Goal: Navigation & Orientation: Find specific page/section

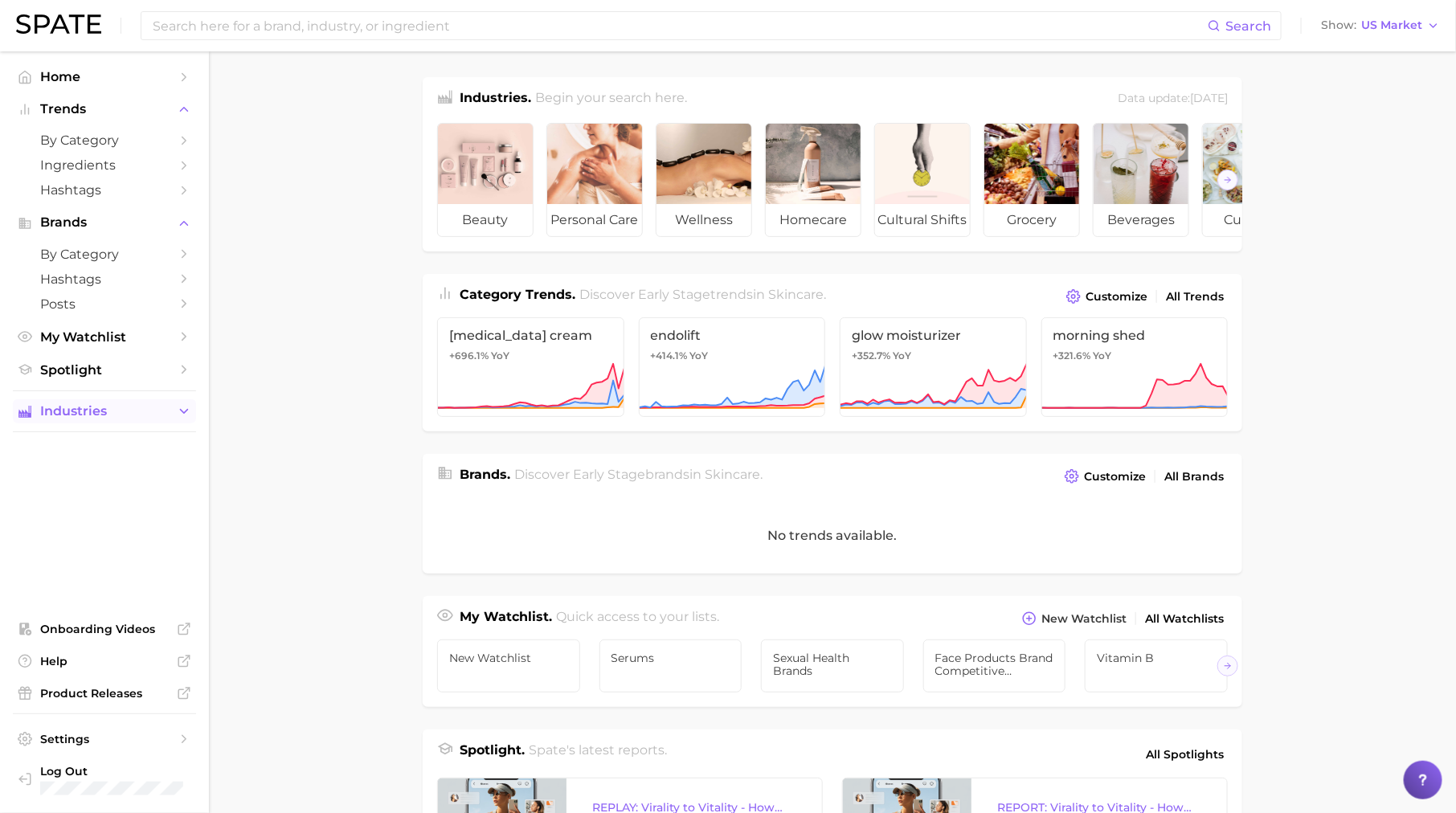
click at [140, 413] on span "Industries" at bounding box center [105, 411] width 128 height 14
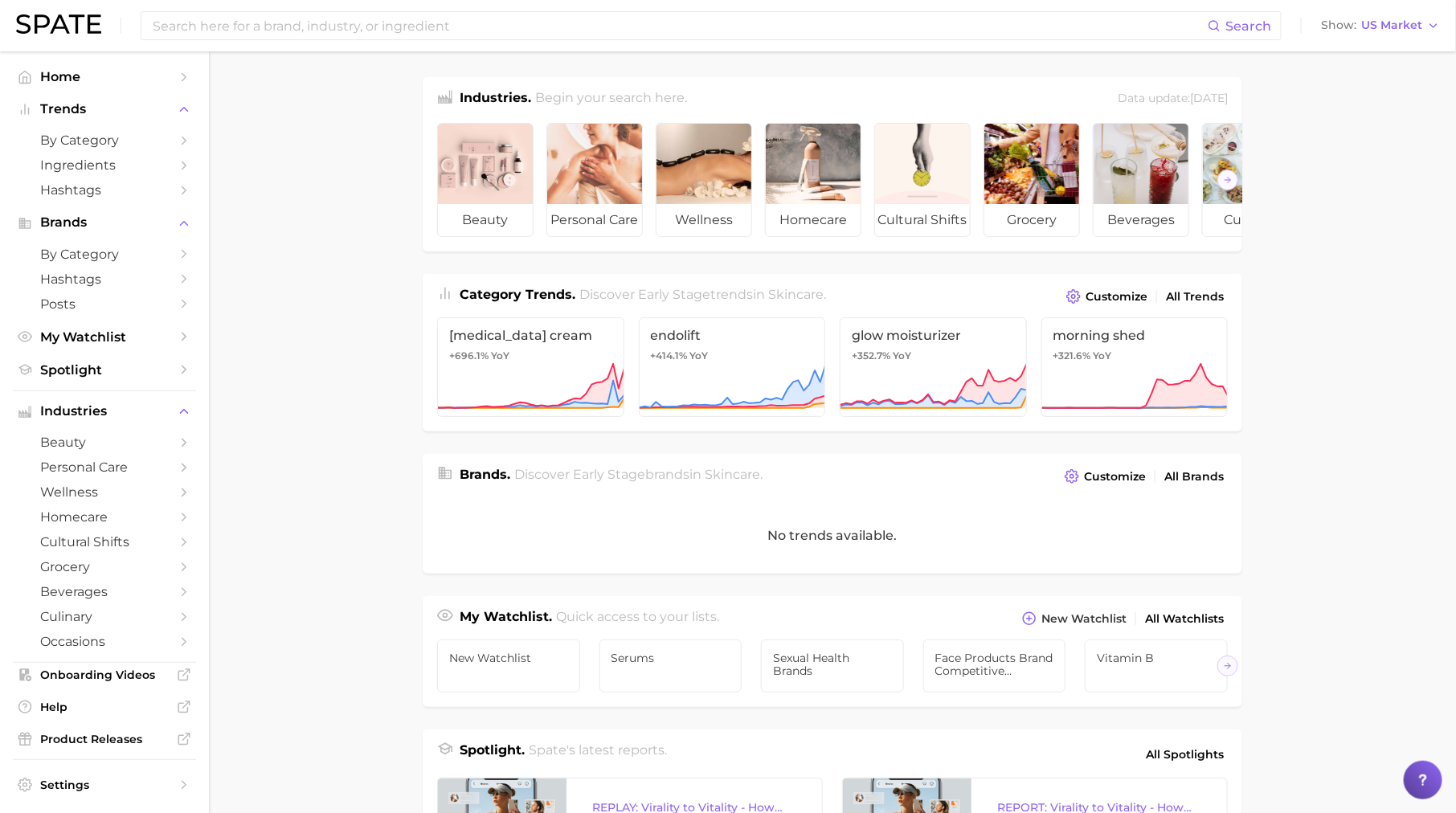
click at [240, 403] on main "Industries. Begin your search here. Data update: August 31st, 2025 beauty perso…" at bounding box center [832, 660] width 1247 height 1216
click at [135, 785] on span "Settings" at bounding box center [105, 785] width 128 height 14
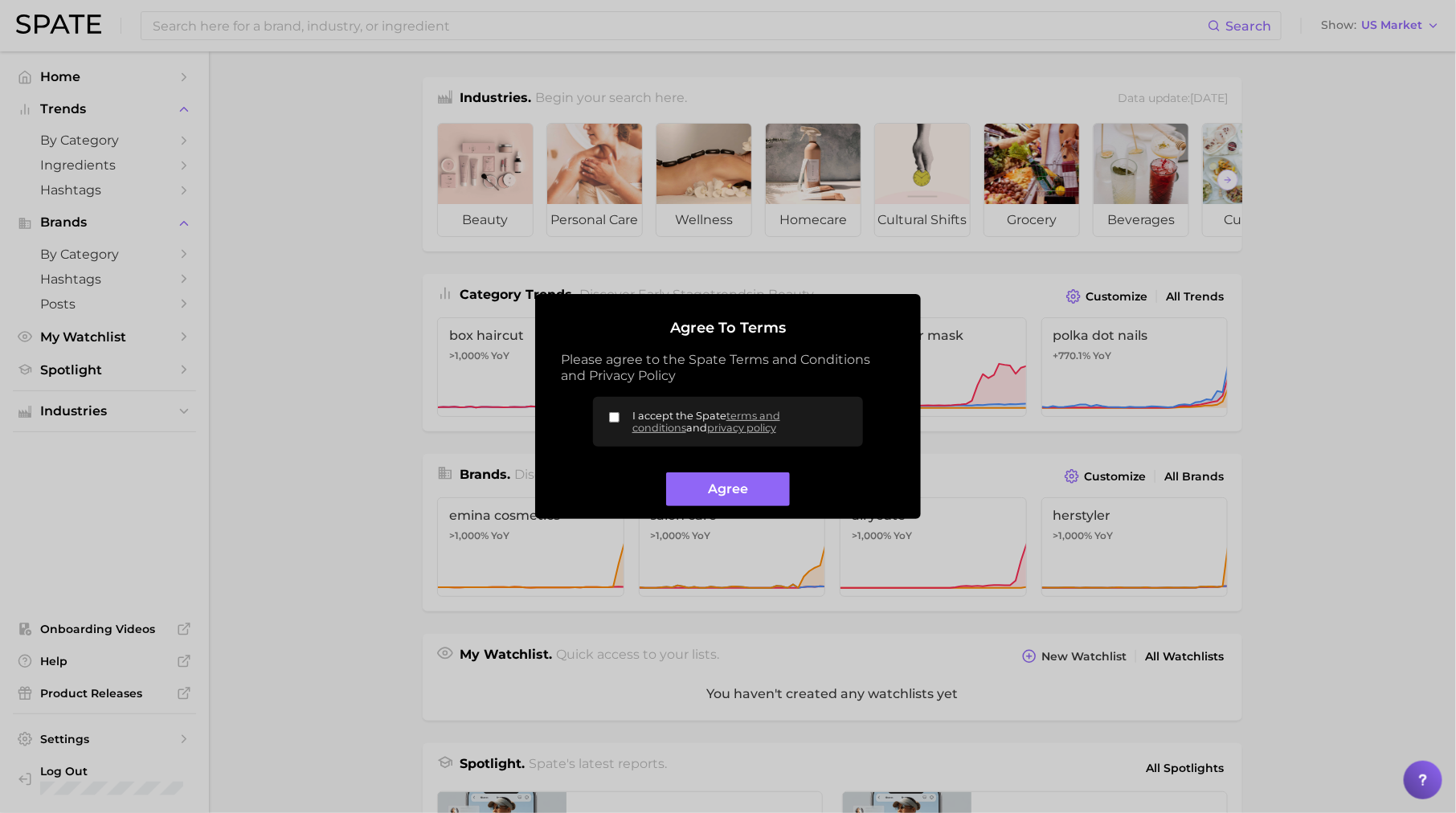
click at [616, 422] on label "I accept the Spate terms and conditions and privacy policy" at bounding box center [728, 421] width 270 height 50
click at [616, 422] on input "I accept the Spate terms and conditions and privacy policy" at bounding box center [615, 418] width 11 height 11
checkbox input "true"
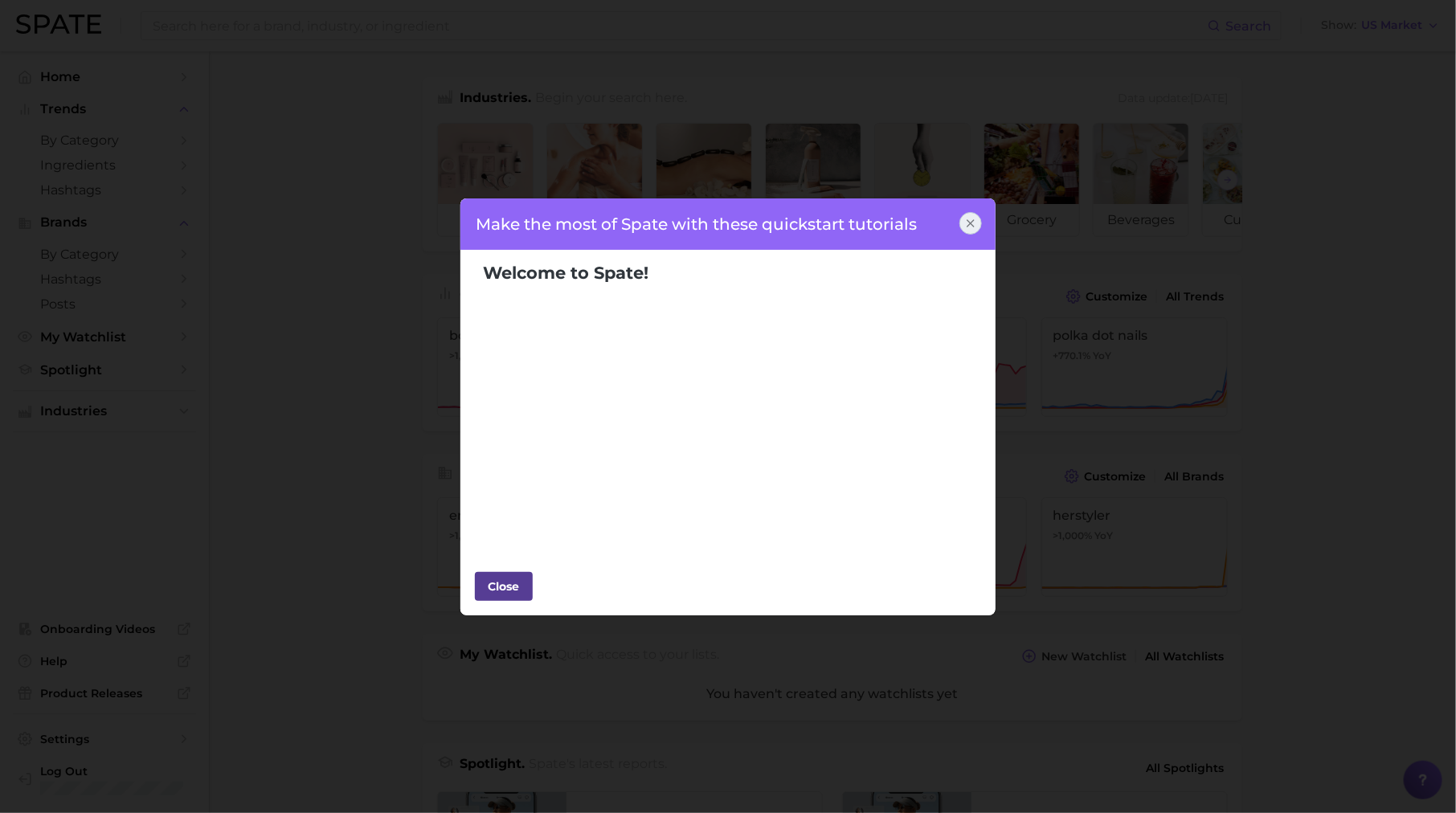
click at [487, 592] on div "Close" at bounding box center [504, 587] width 48 height 24
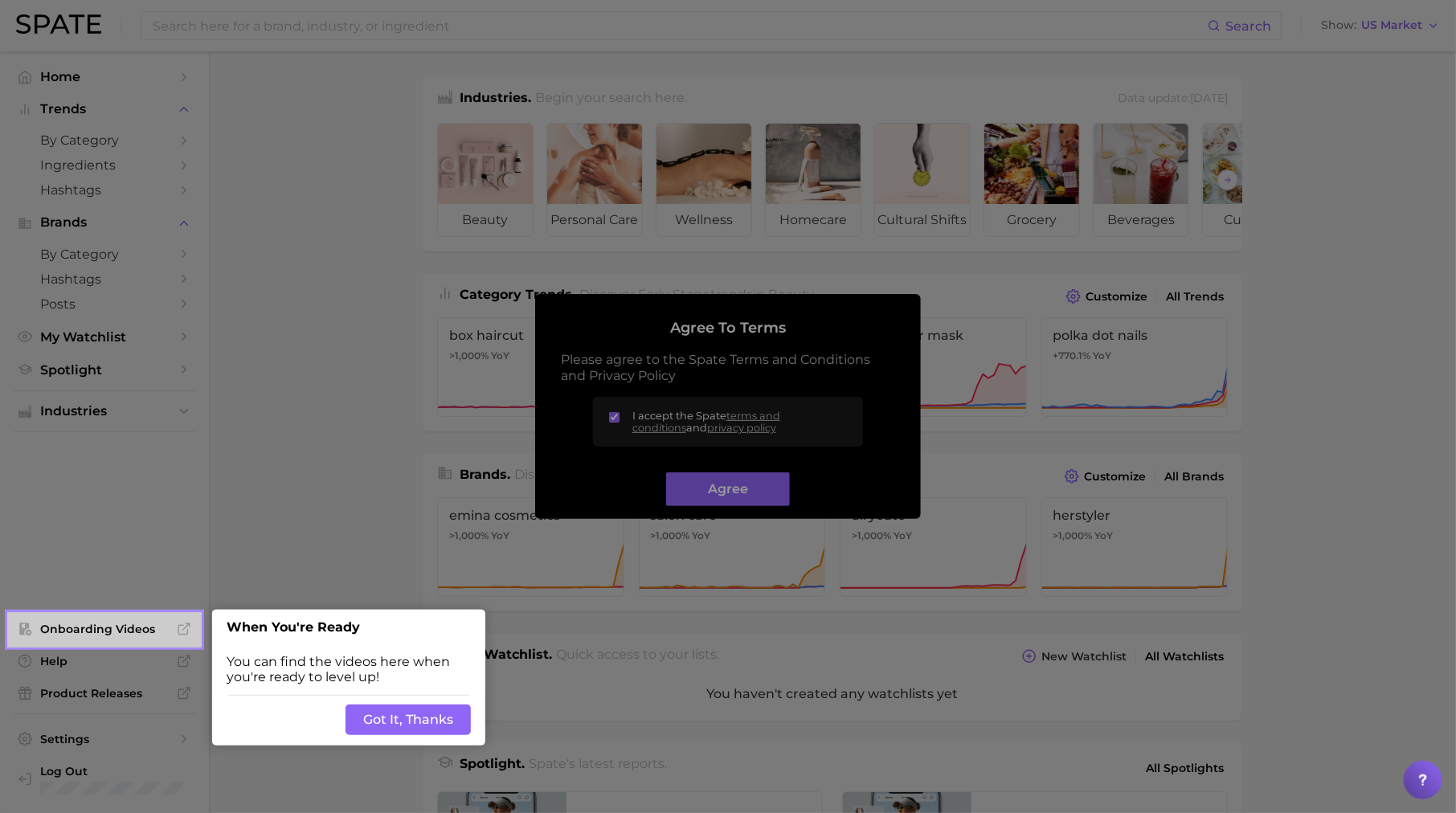
click at [696, 485] on div at bounding box center [829, 638] width 1257 height 1276
click at [385, 715] on button "Got It, Thanks" at bounding box center [408, 720] width 125 height 31
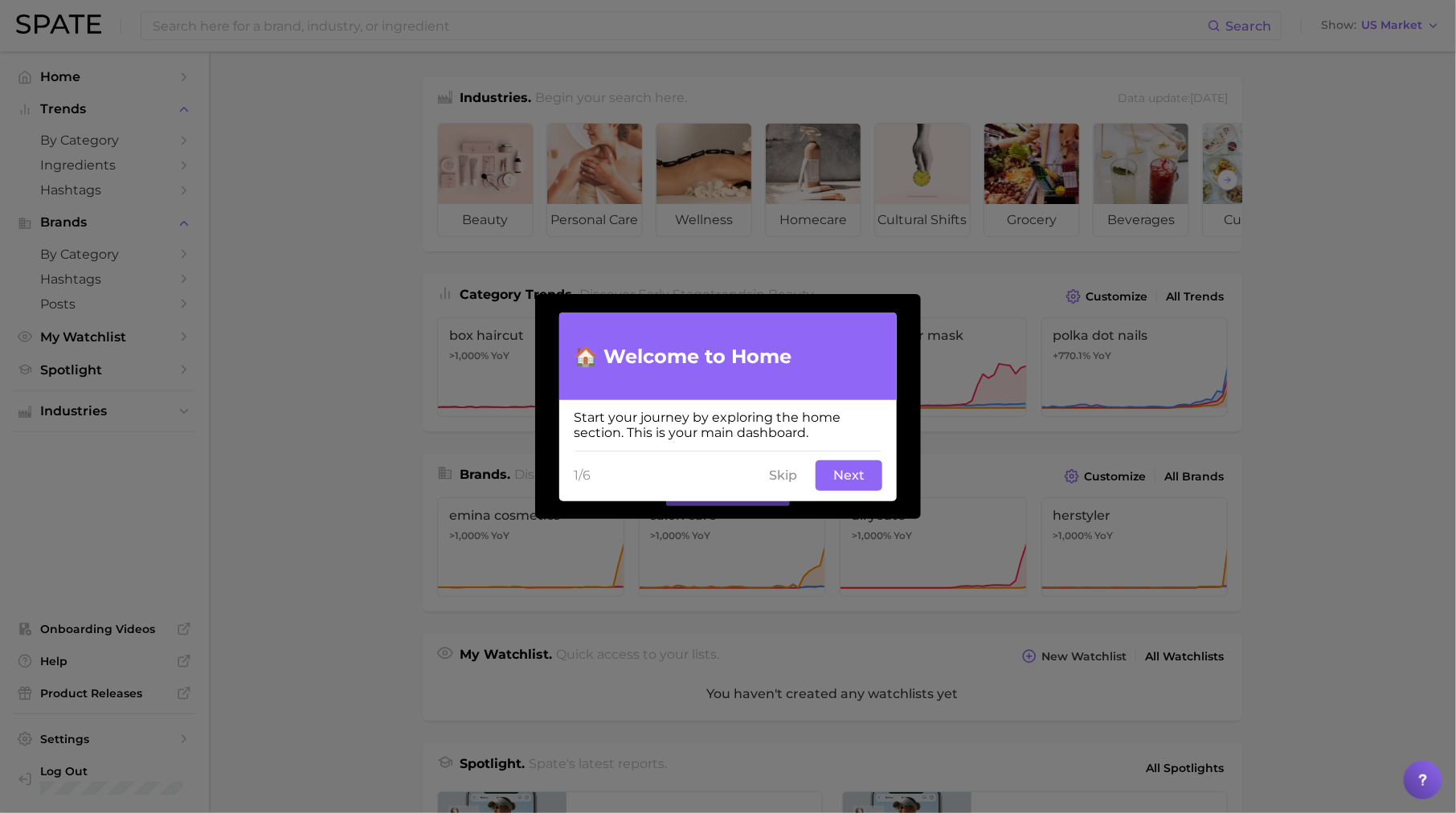
click at [778, 477] on button "Skip" at bounding box center [783, 476] width 48 height 31
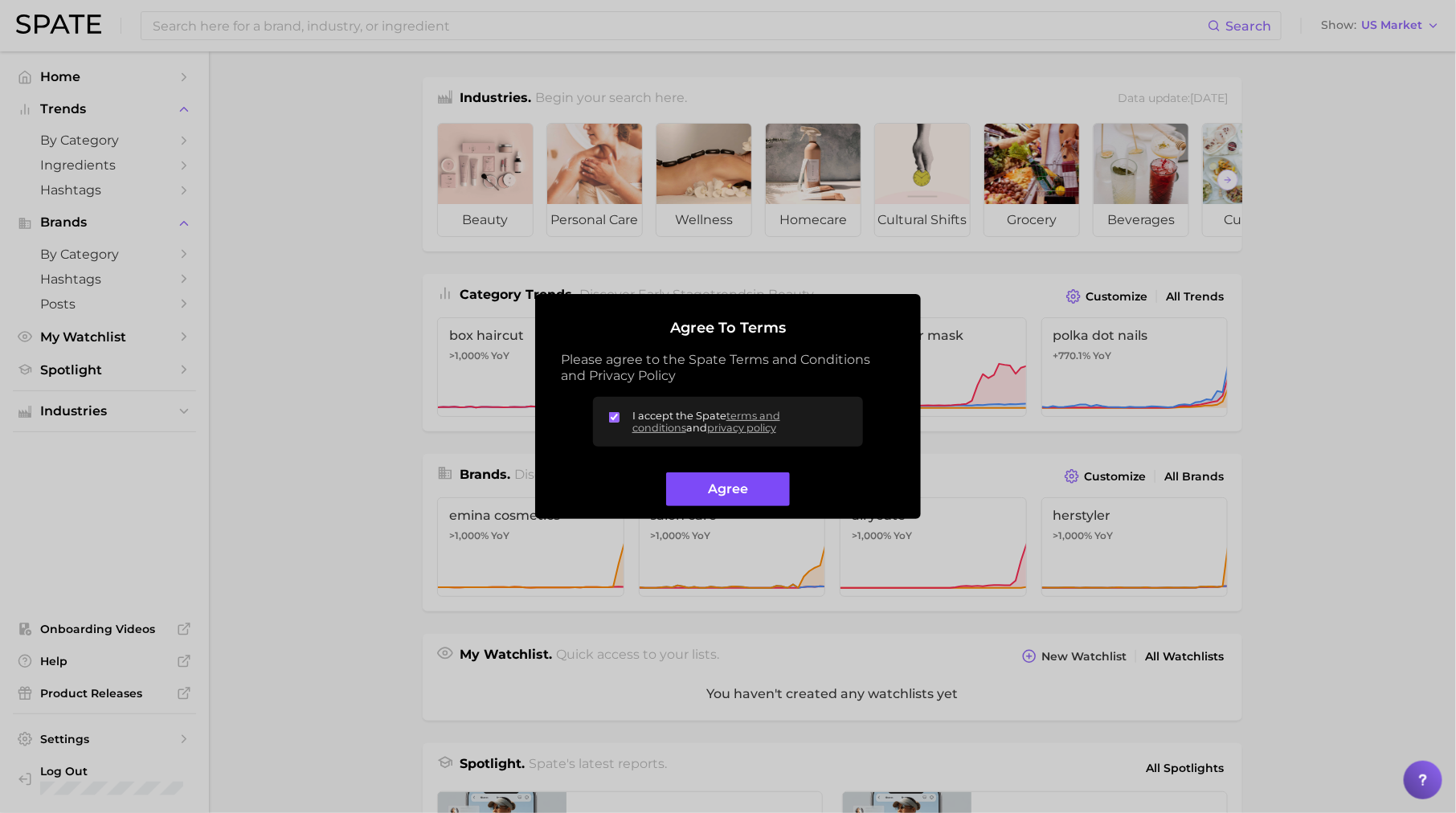
click at [699, 476] on button "Agree" at bounding box center [728, 490] width 123 height 34
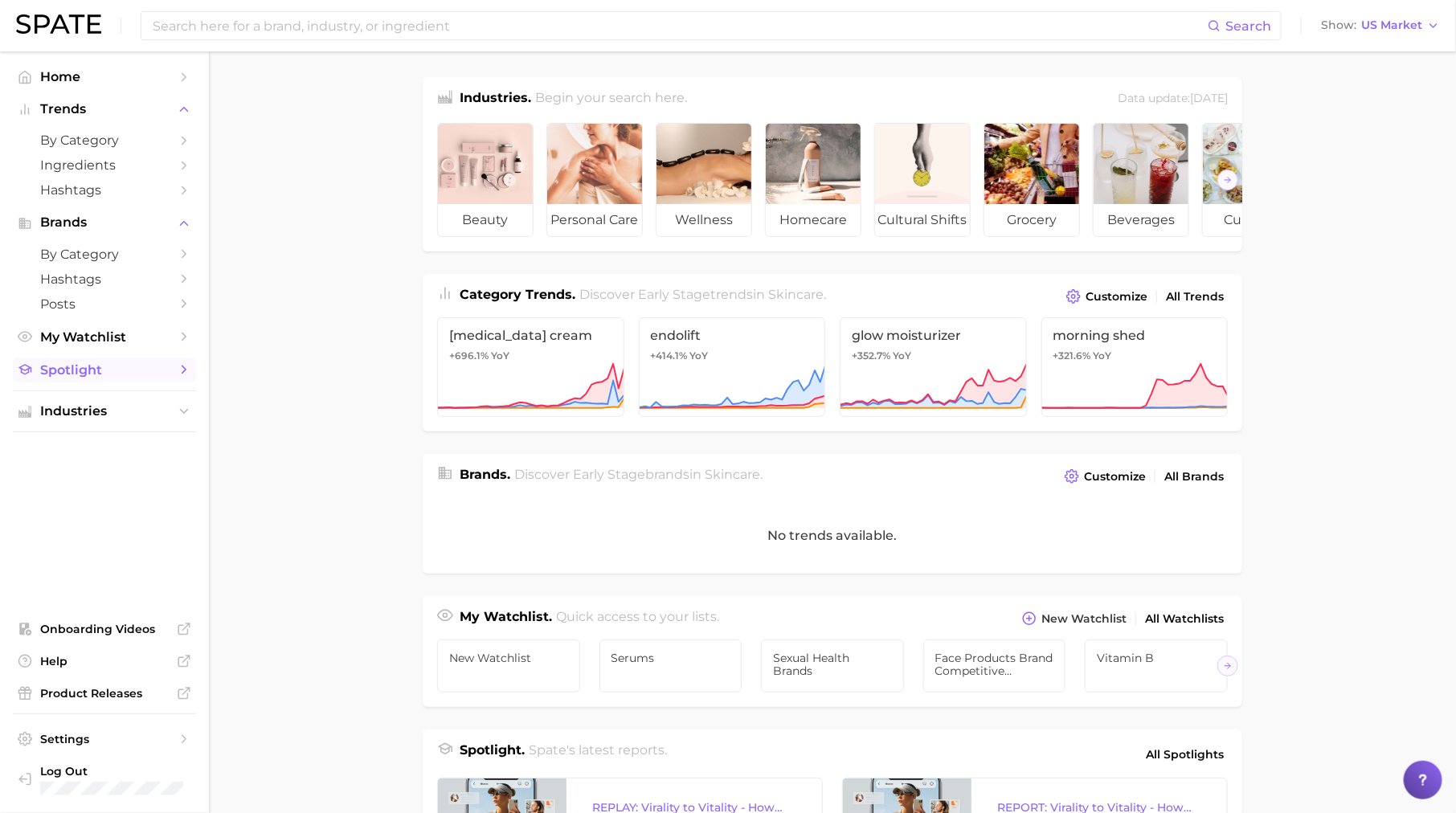
click at [122, 362] on link "Spotlight" at bounding box center [104, 370] width 183 height 25
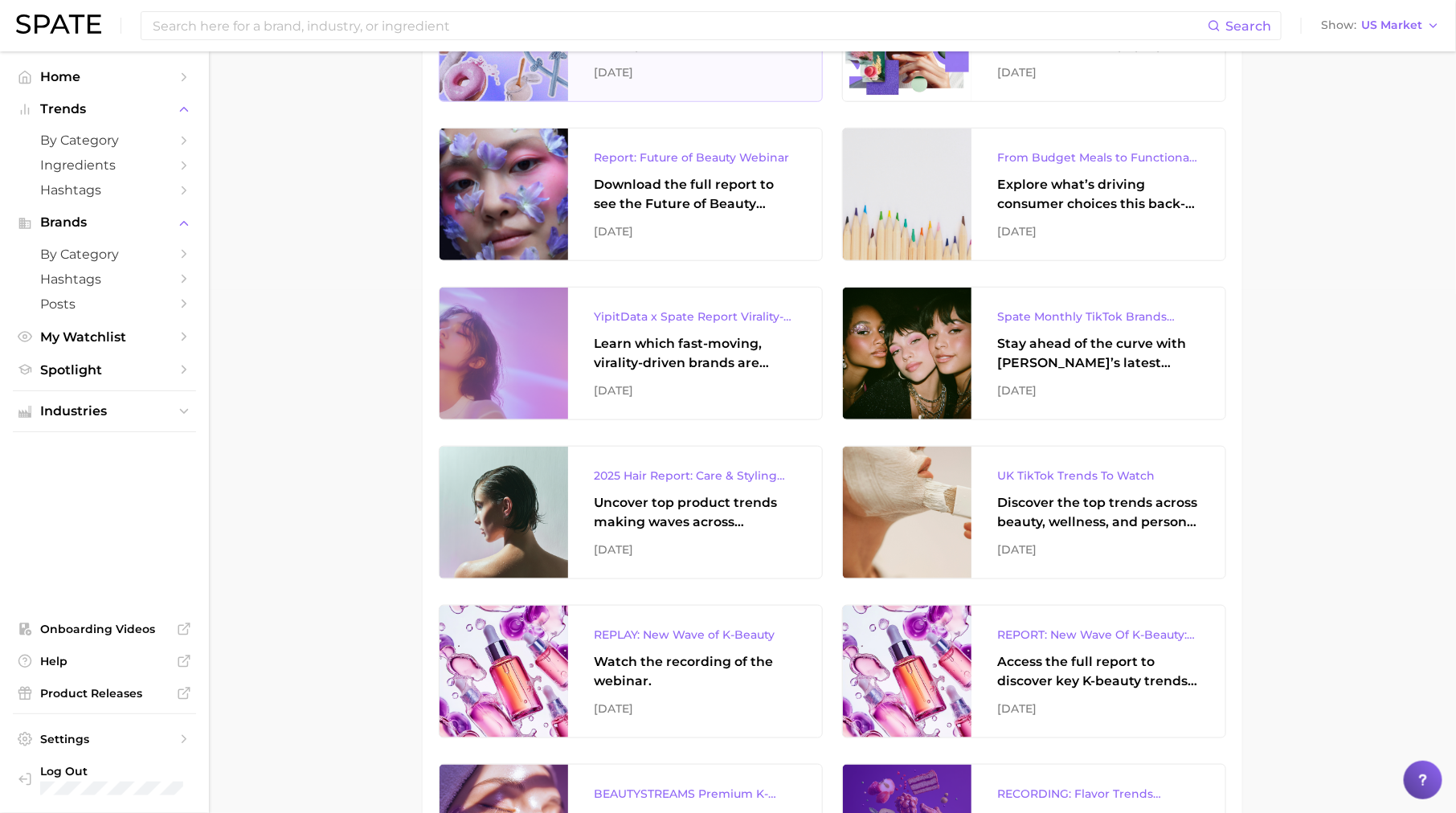
scroll to position [528, 0]
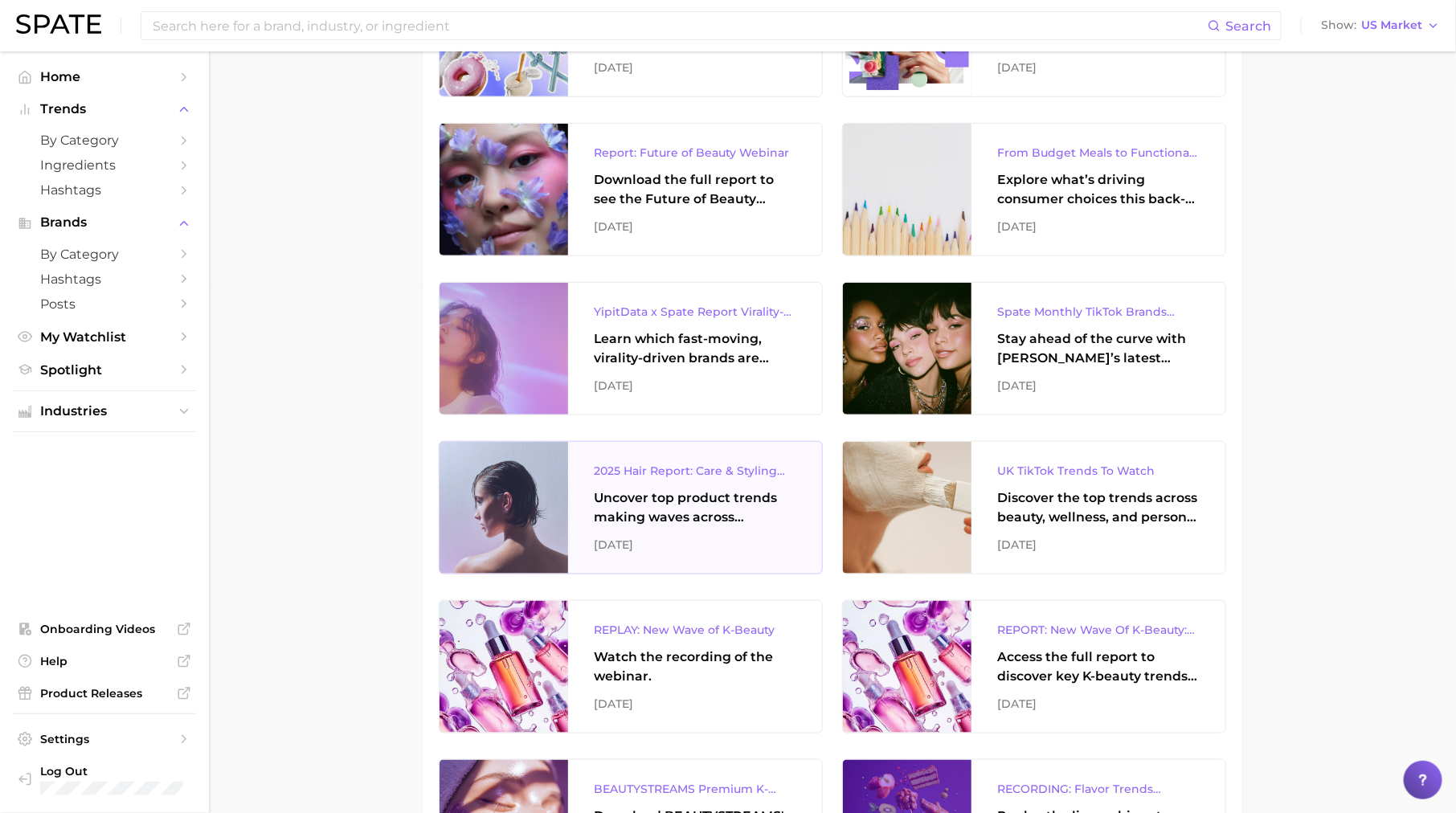
click at [635, 513] on div "Uncover top product trends making waves across platforms — along with key insig…" at bounding box center [695, 507] width 202 height 39
